Goal: Find specific page/section: Find specific page/section

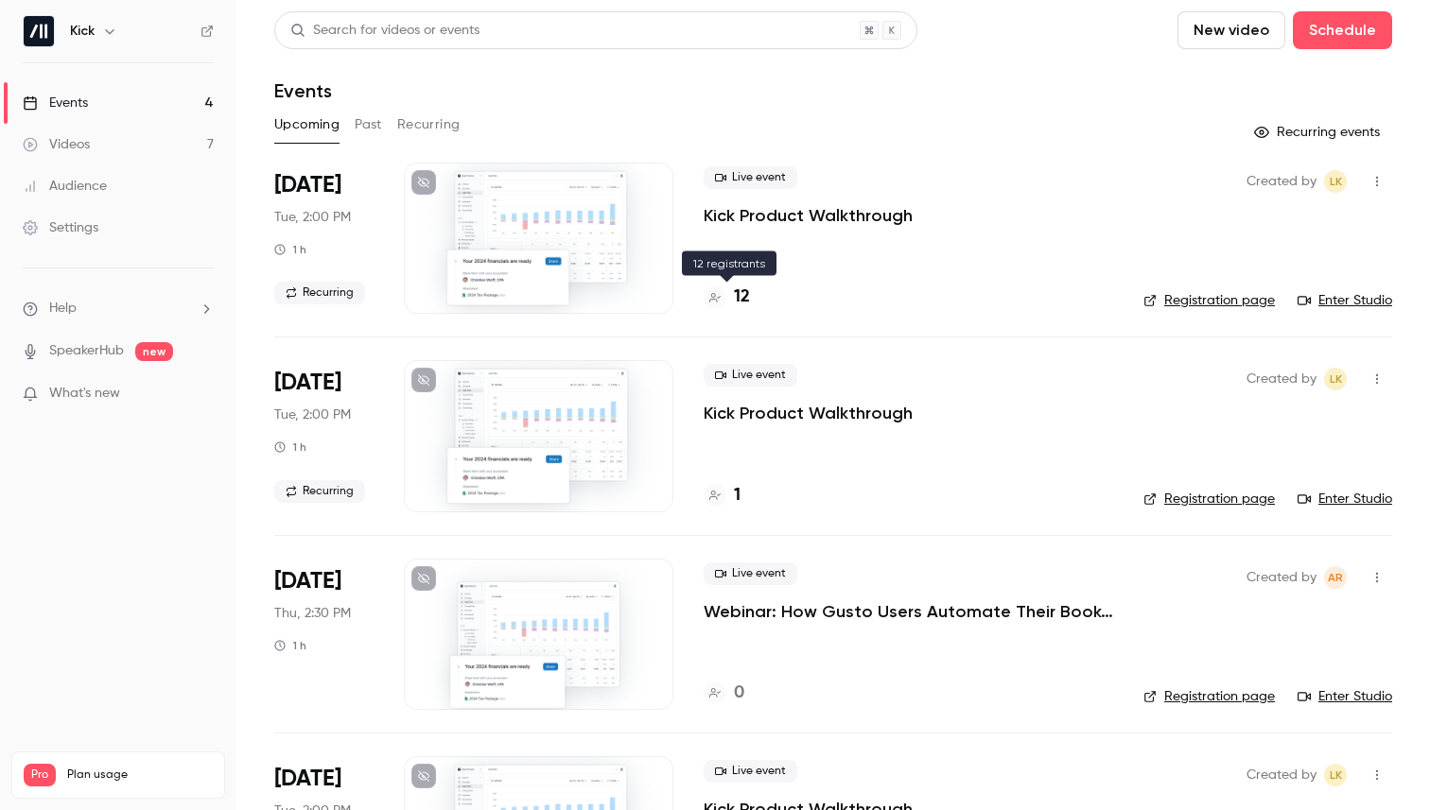
click at [743, 298] on h4 "12" at bounding box center [742, 298] width 16 height 26
click at [422, 125] on button "Recurring" at bounding box center [428, 125] width 63 height 30
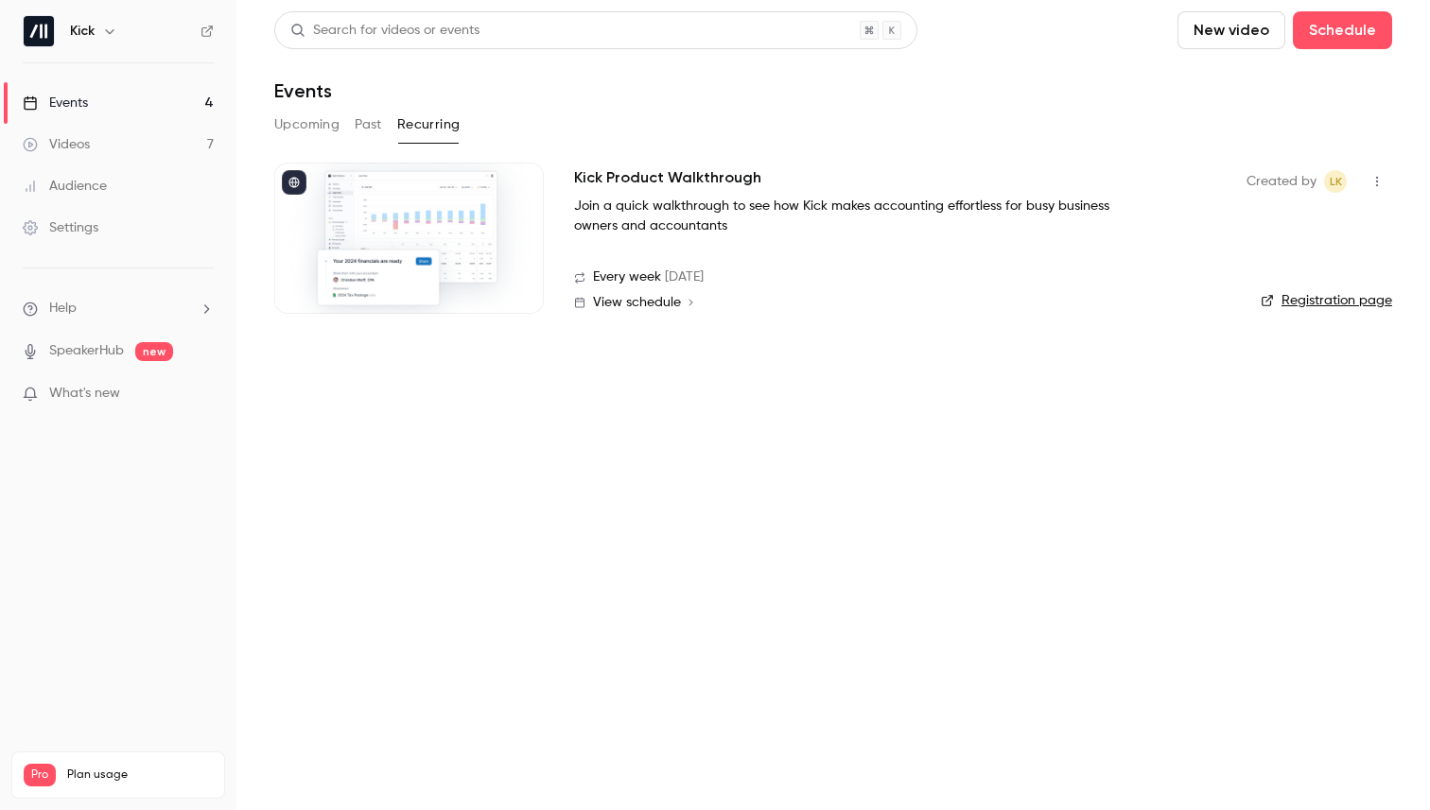
click at [1309, 299] on link "Registration page" at bounding box center [1326, 300] width 131 height 19
